Goal: Navigation & Orientation: Understand site structure

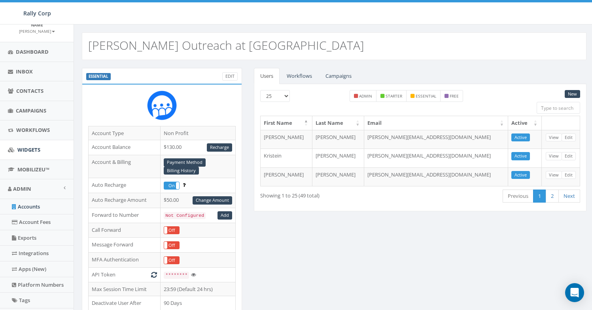
scroll to position [56, 0]
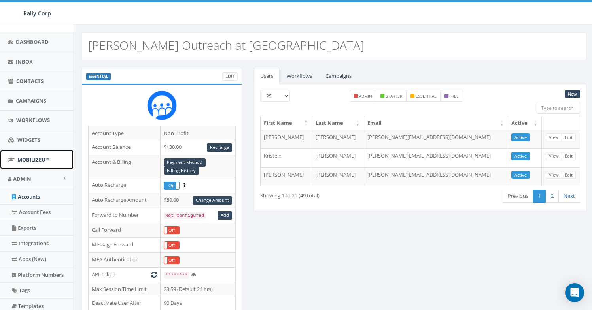
click at [36, 160] on span "MobilizeU™" at bounding box center [33, 159] width 32 height 7
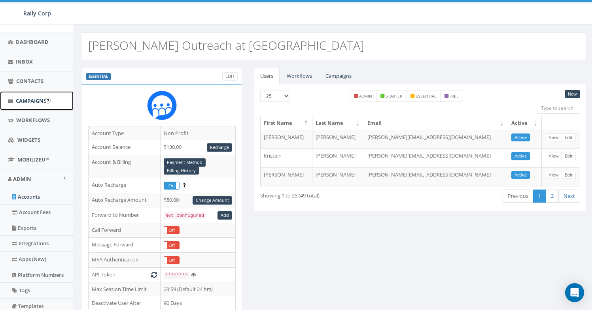
click at [34, 100] on span "Campaigns" at bounding box center [31, 100] width 30 height 7
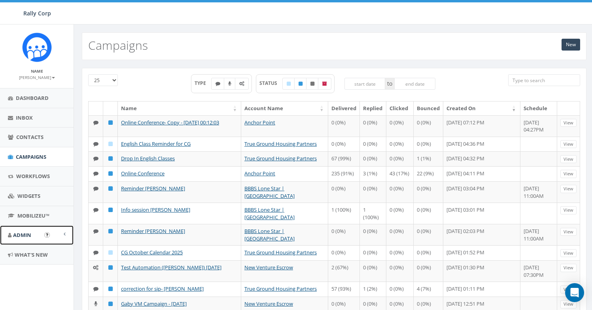
click at [33, 231] on link "Admin" at bounding box center [37, 235] width 74 height 19
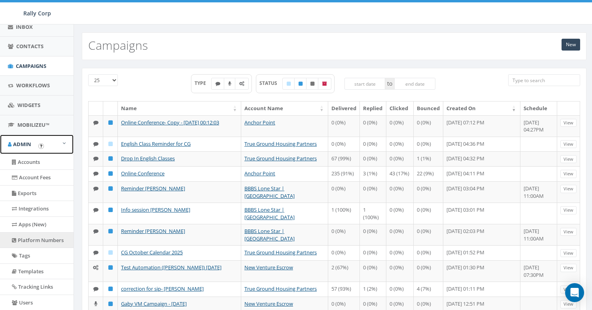
scroll to position [87, 0]
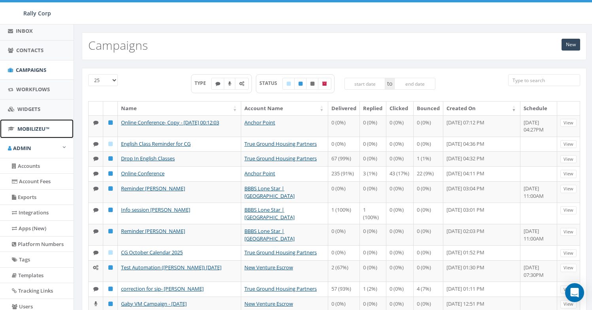
click at [25, 127] on span "MobilizeU™" at bounding box center [33, 128] width 32 height 7
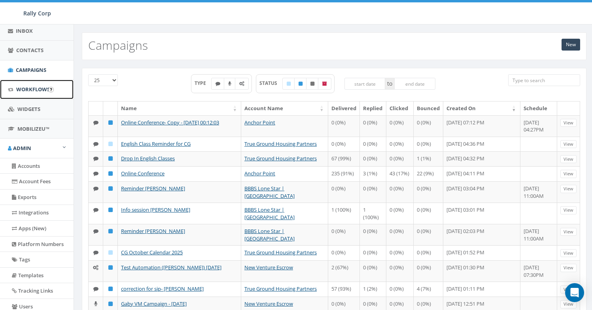
click at [33, 89] on span "Workflows" at bounding box center [33, 89] width 34 height 7
